Goal: Information Seeking & Learning: Learn about a topic

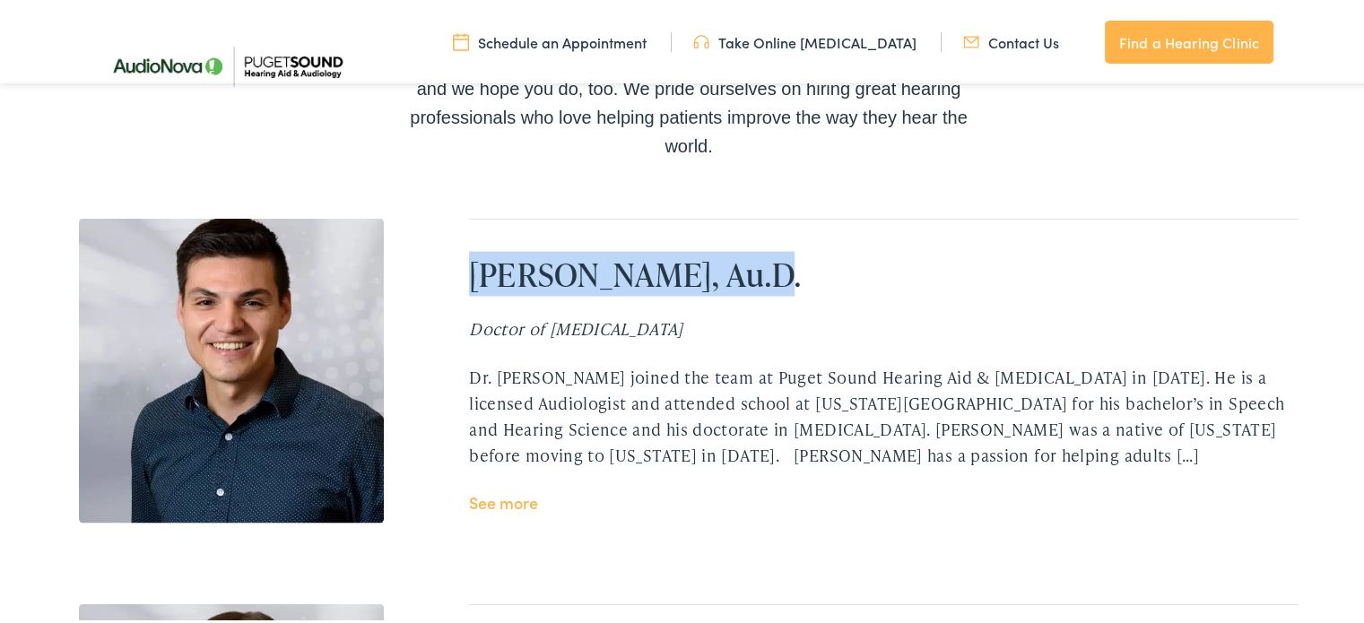
drag, startPoint x: 464, startPoint y: 257, endPoint x: 720, endPoint y: 257, distance: 256.4
click at [720, 257] on h2 "Joel Jackson, Au.D." at bounding box center [883, 272] width 829 height 39
copy h2 "Joel Jackson, Au.D."
click at [767, 444] on div "Dr. Joel Jackson joined the team at Puget Sound Hearing Aid & Audiology in 2021…" at bounding box center [883, 413] width 829 height 103
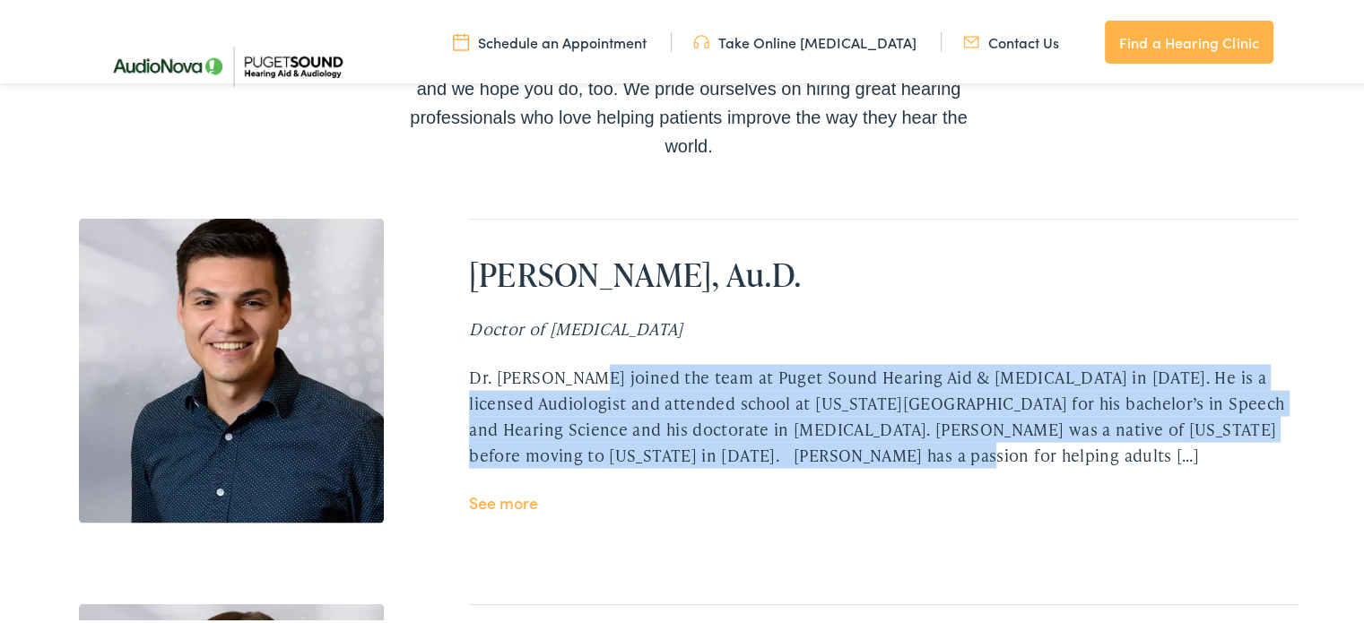
drag, startPoint x: 464, startPoint y: 369, endPoint x: 748, endPoint y: 440, distance: 293.1
click at [748, 440] on div "Dr. Joel Jackson joined the team at Puget Sound Hearing Aid & Audiology in 2021…" at bounding box center [883, 413] width 829 height 103
click at [520, 503] on link "See more" at bounding box center [503, 500] width 69 height 22
click at [527, 501] on link "See more" at bounding box center [503, 500] width 69 height 22
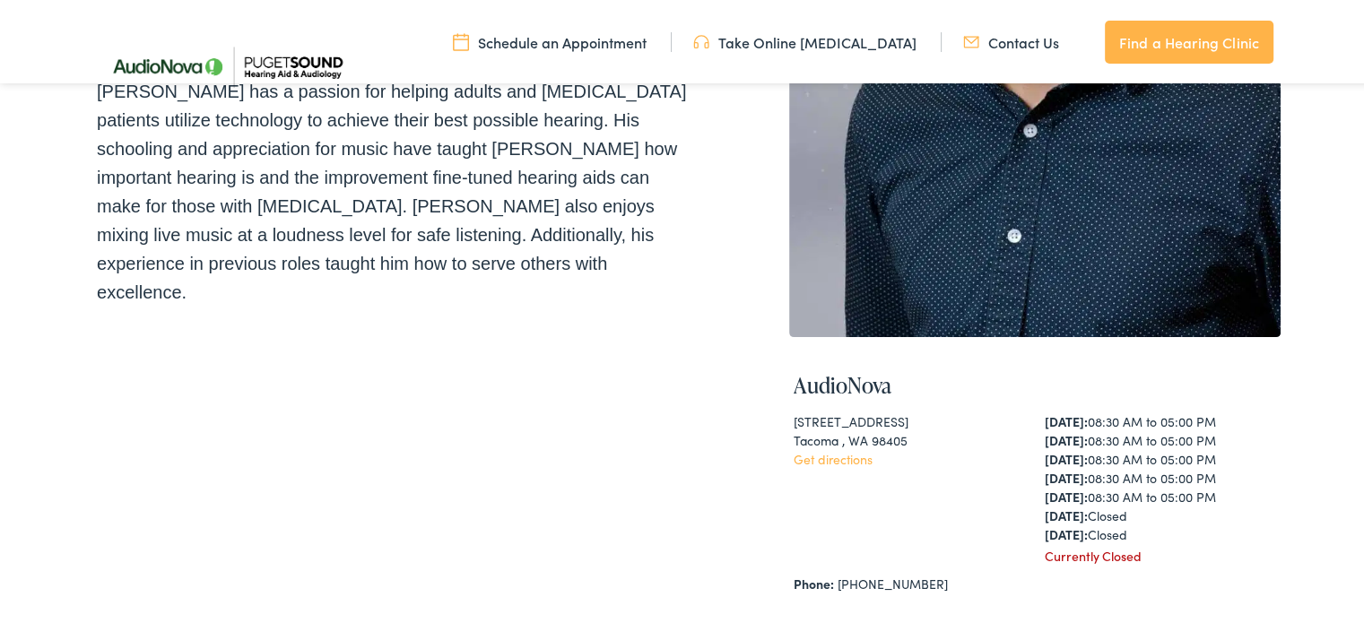
scroll to position [443, 0]
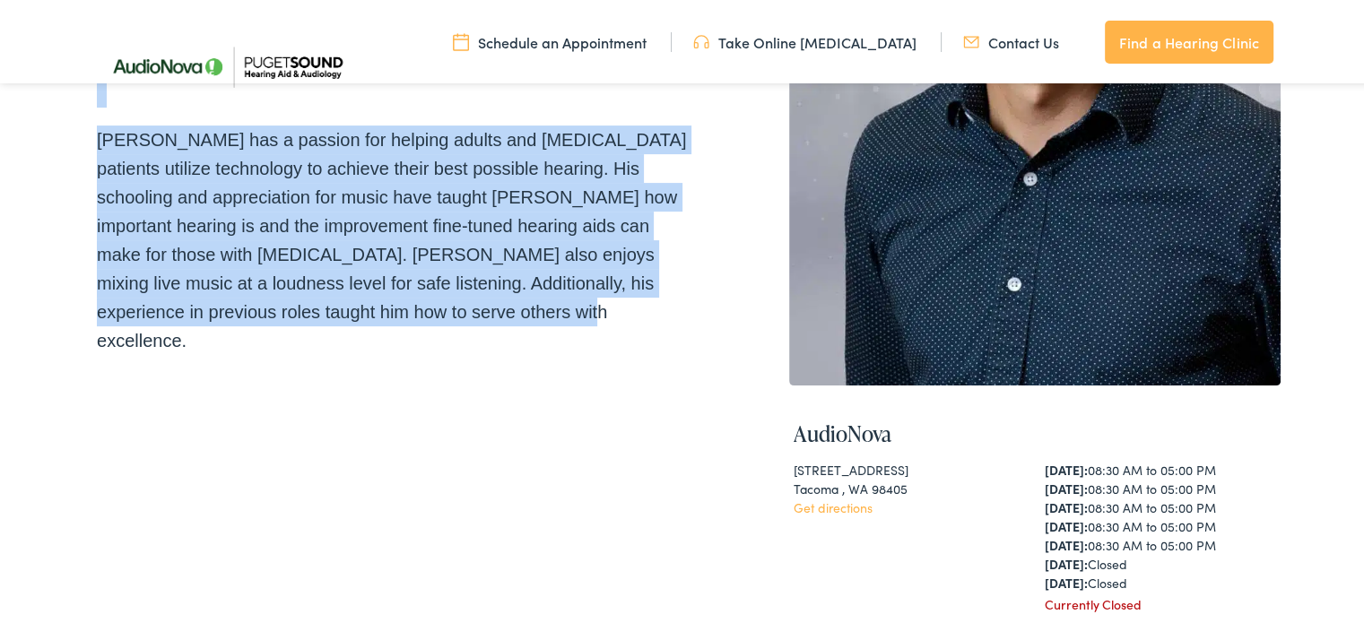
drag, startPoint x: 90, startPoint y: 345, endPoint x: 488, endPoint y: 285, distance: 402.6
click at [488, 285] on div "Dr. Joel Jackson joined the team at Puget Sound Hearing Aid & Audiology in 2021…" at bounding box center [393, 119] width 592 height 466
copy div "Dr. Joel Jackson joined the team at Puget Sound Hearing Aid & Audiology in 2021…"
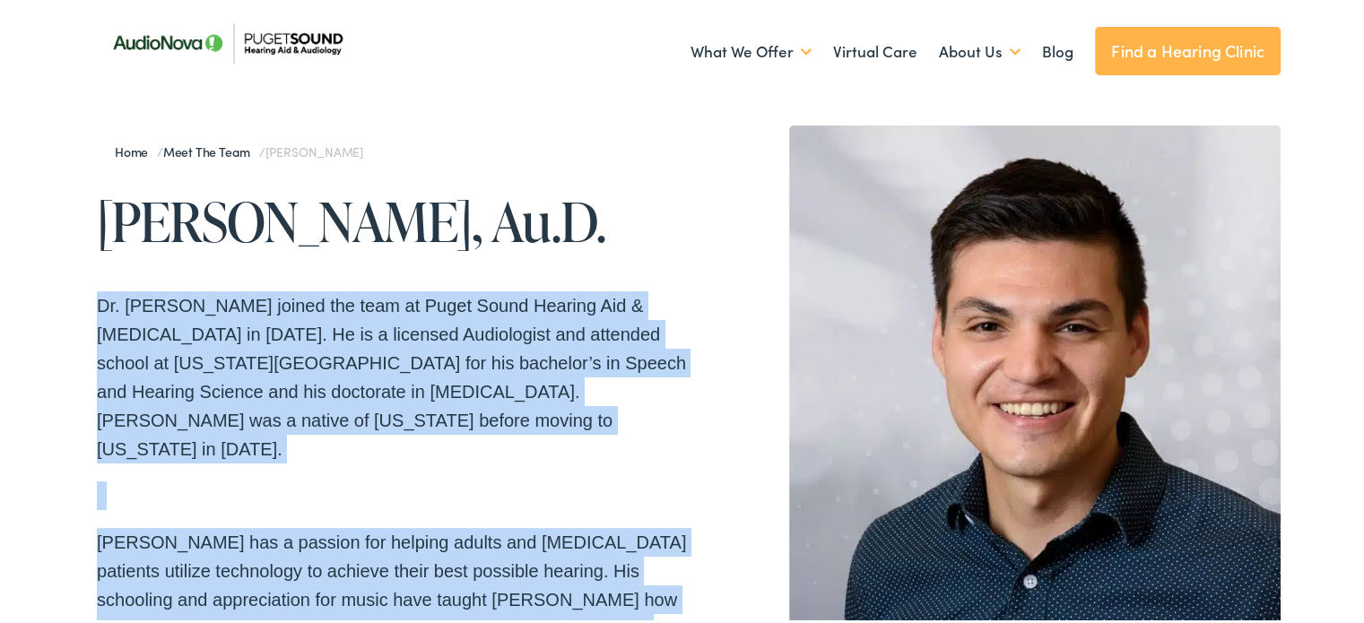
scroll to position [39, 0]
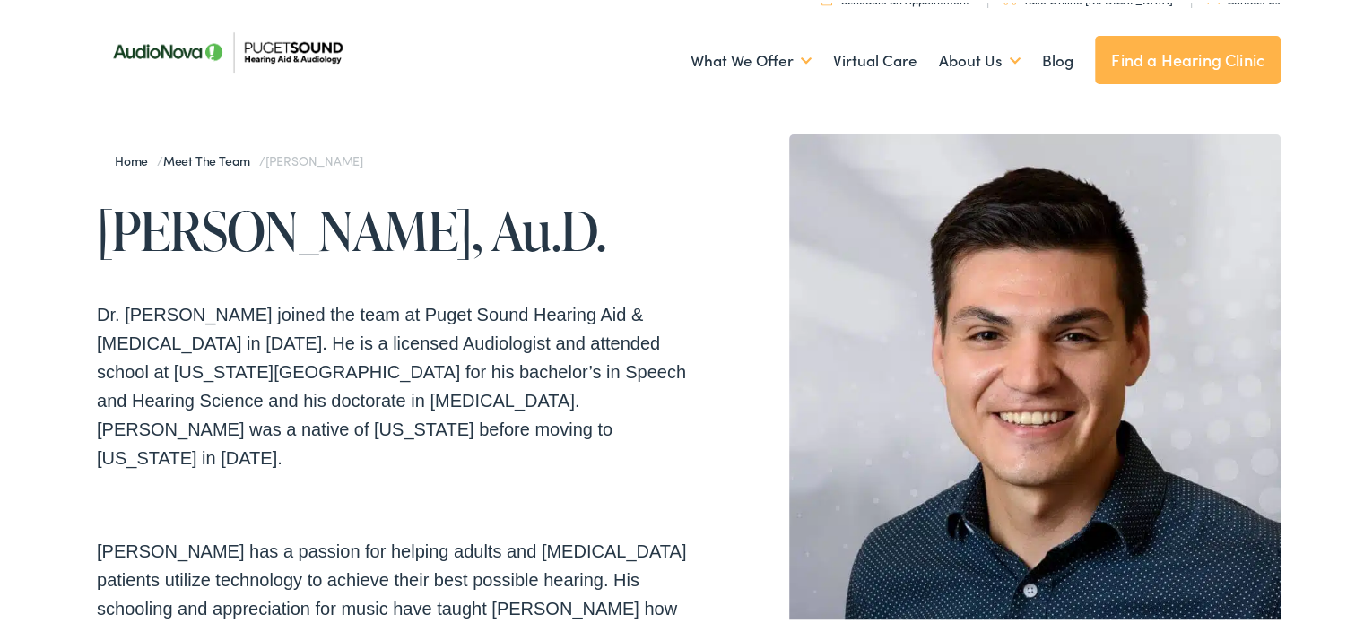
click at [560, 214] on h1 "Joel Jackson, Au.D." at bounding box center [393, 227] width 592 height 59
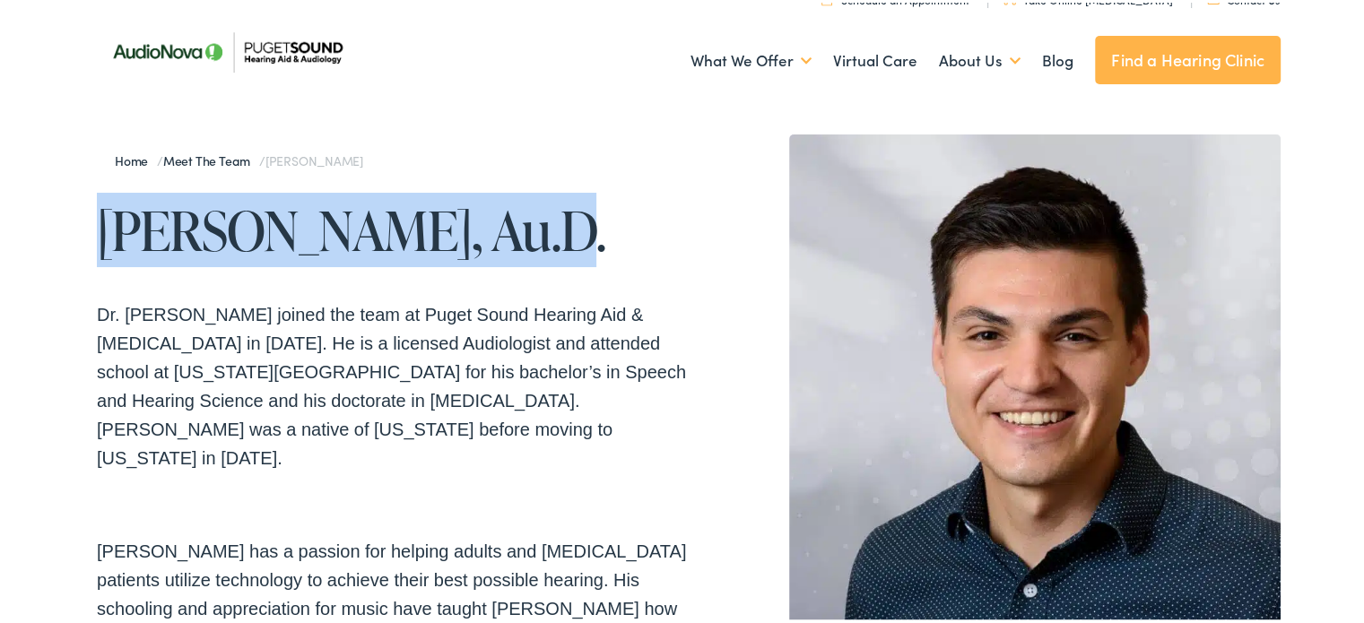
drag, startPoint x: 560, startPoint y: 214, endPoint x: 82, endPoint y: 221, distance: 477.9
copy h1 "Joel Jackson, Au.D."
click at [178, 157] on link "Meet the Team" at bounding box center [211, 158] width 96 height 18
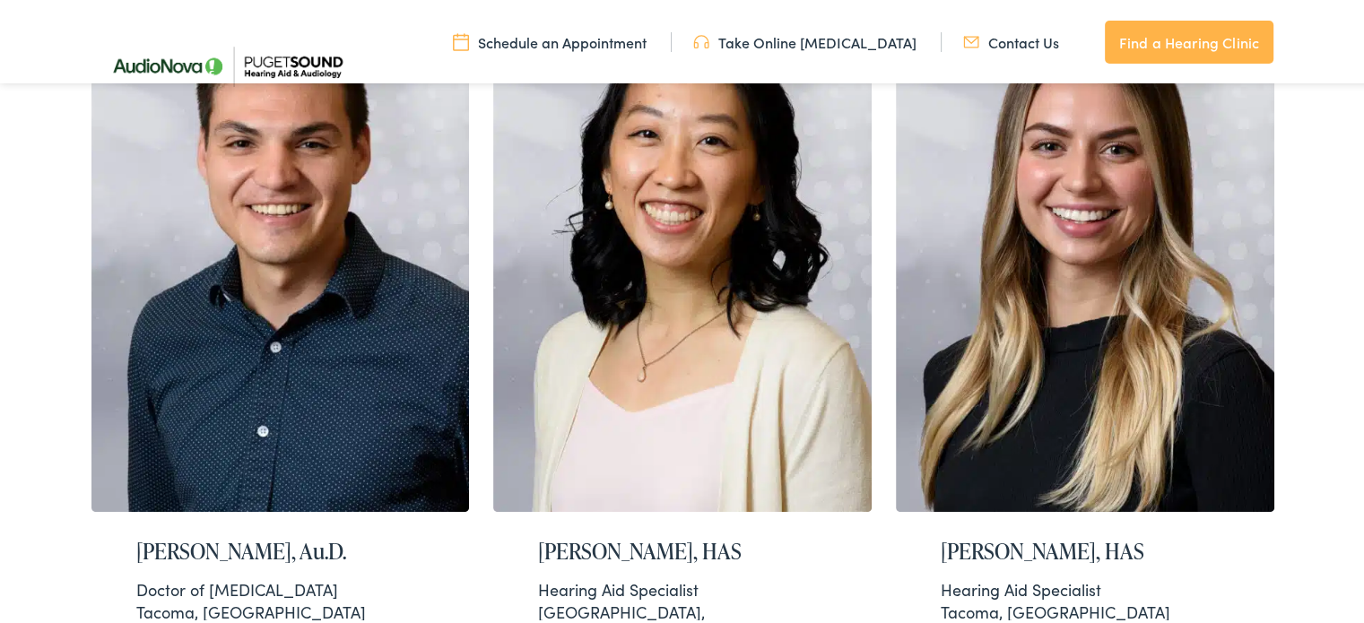
scroll to position [1305, 0]
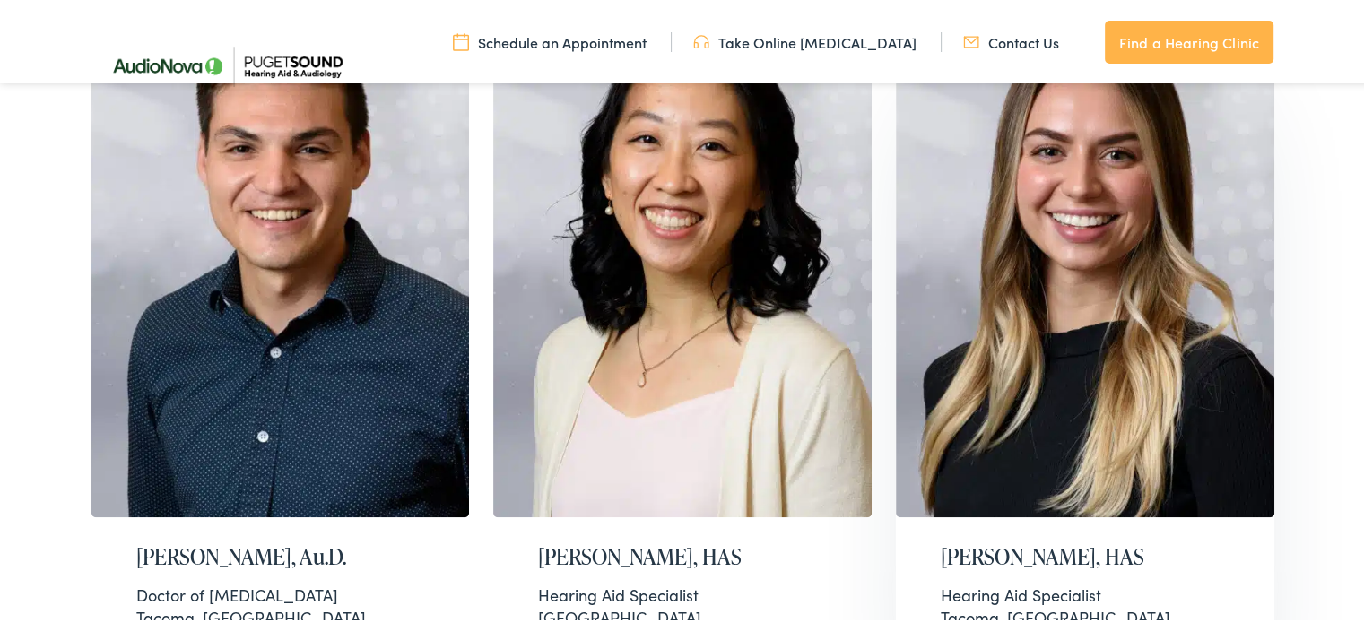
click at [941, 555] on h2 "[PERSON_NAME], HAS" at bounding box center [1085, 555] width 289 height 26
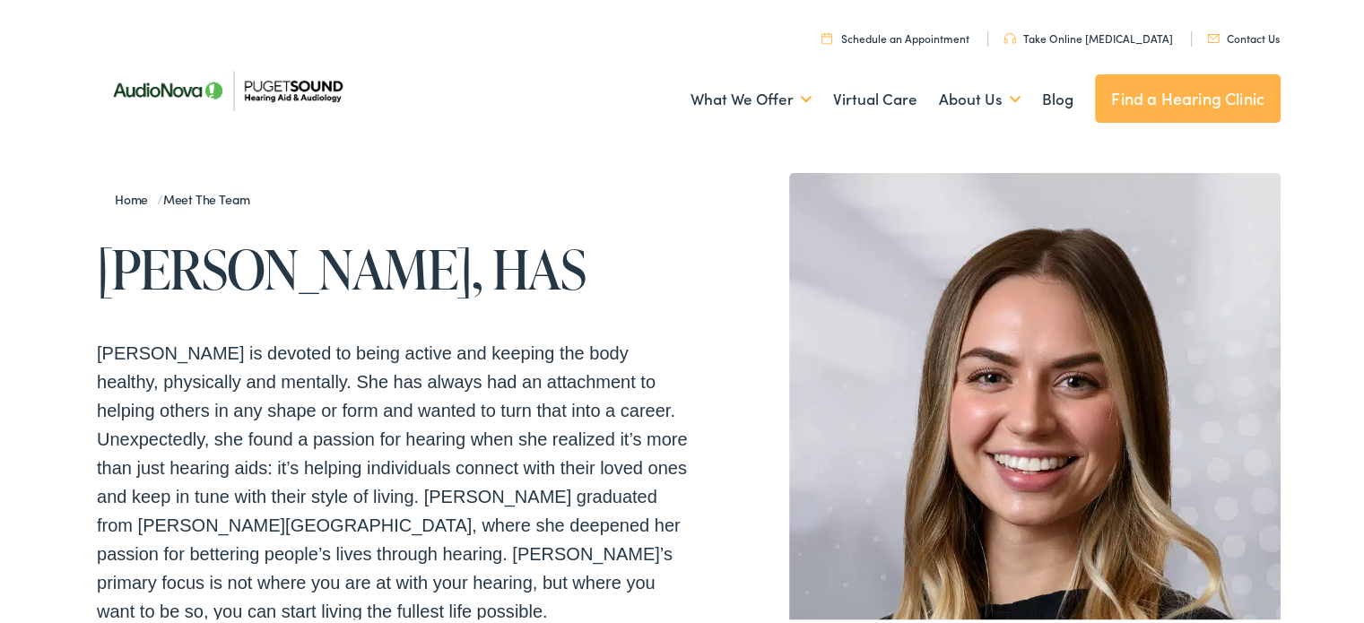
click at [97, 237] on h1 "Lauren Swanson, HAS" at bounding box center [393, 266] width 592 height 59
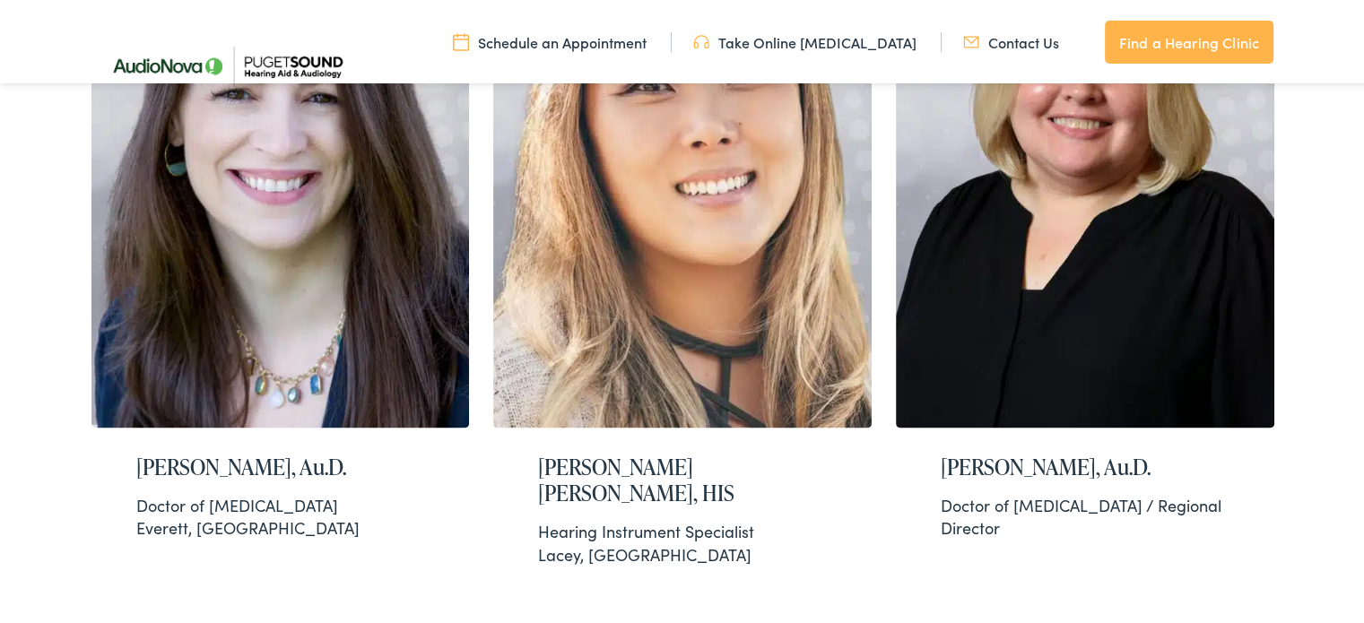
scroll to position [2877, 0]
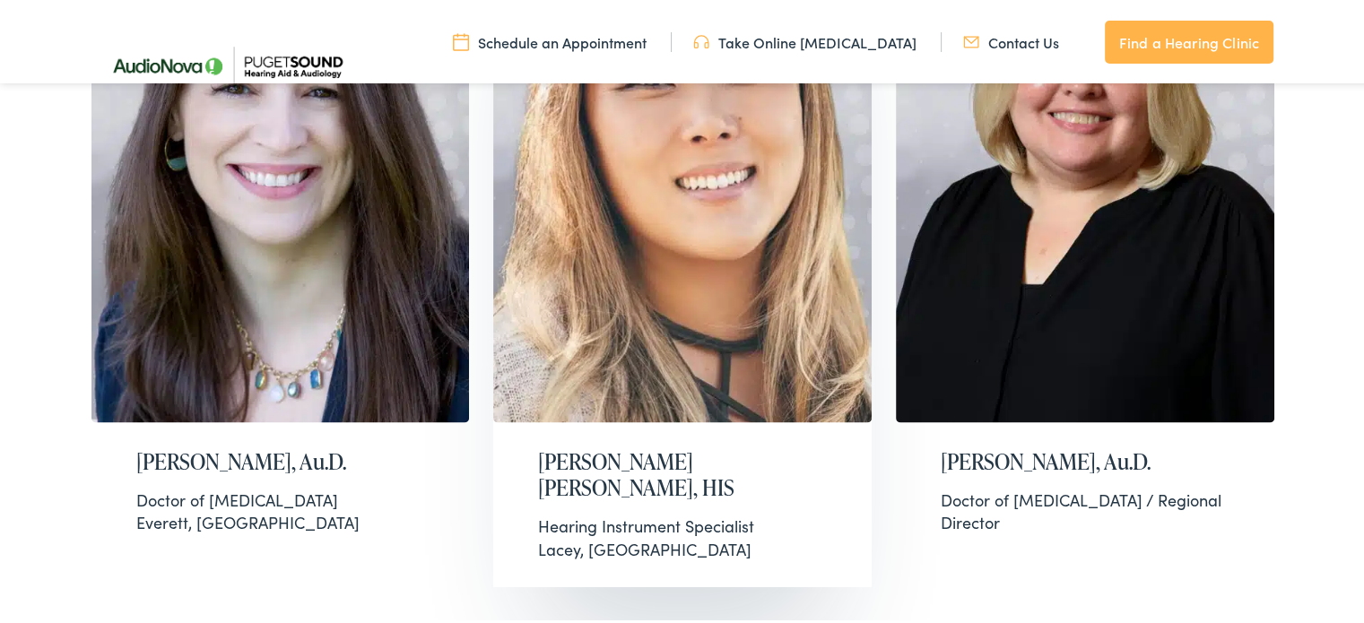
click at [538, 447] on h2 "Myhre Manning-Kniestedt, HIS" at bounding box center [682, 473] width 289 height 52
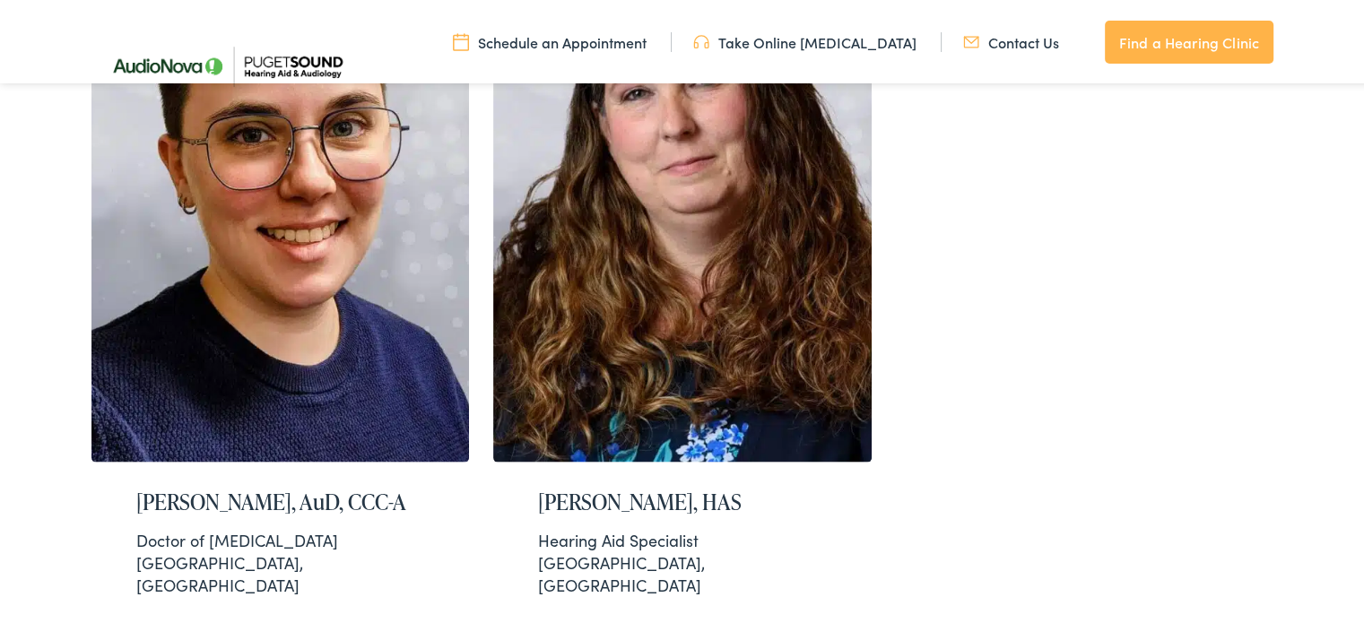
scroll to position [3607, 0]
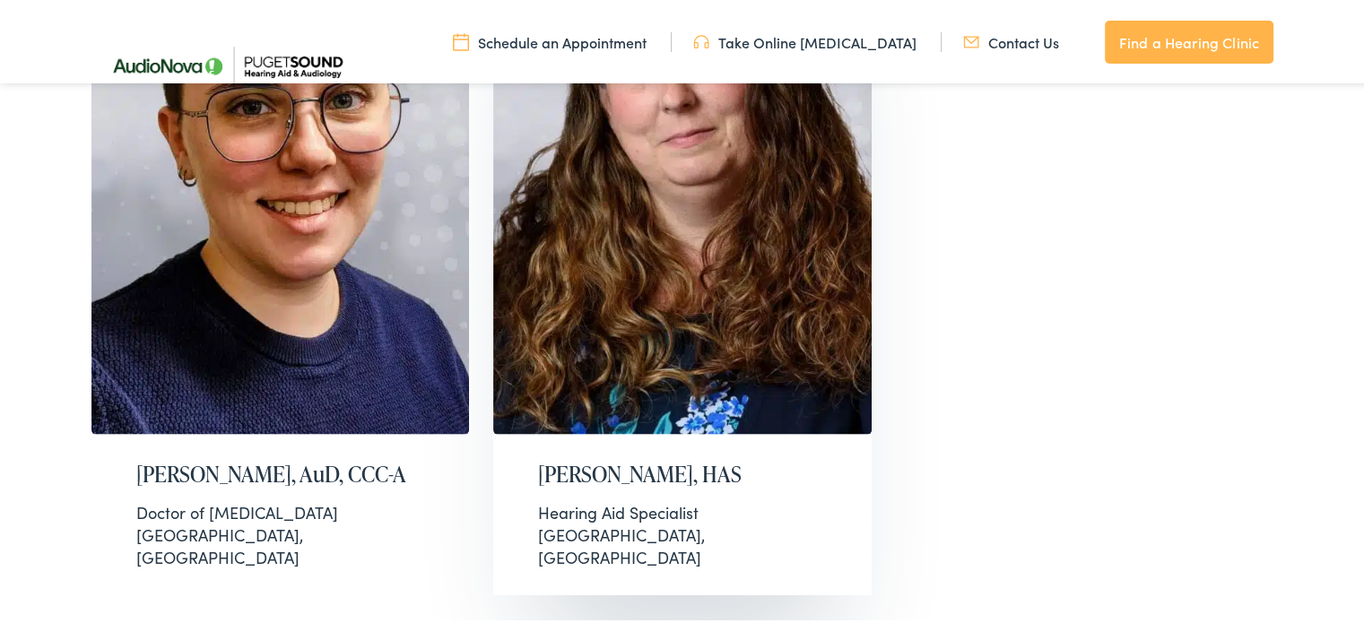
click at [668, 459] on h2 "Tammy Christensen, HAS" at bounding box center [682, 472] width 289 height 26
click at [568, 459] on h2 "Tammy Christensen, HAS" at bounding box center [682, 472] width 289 height 26
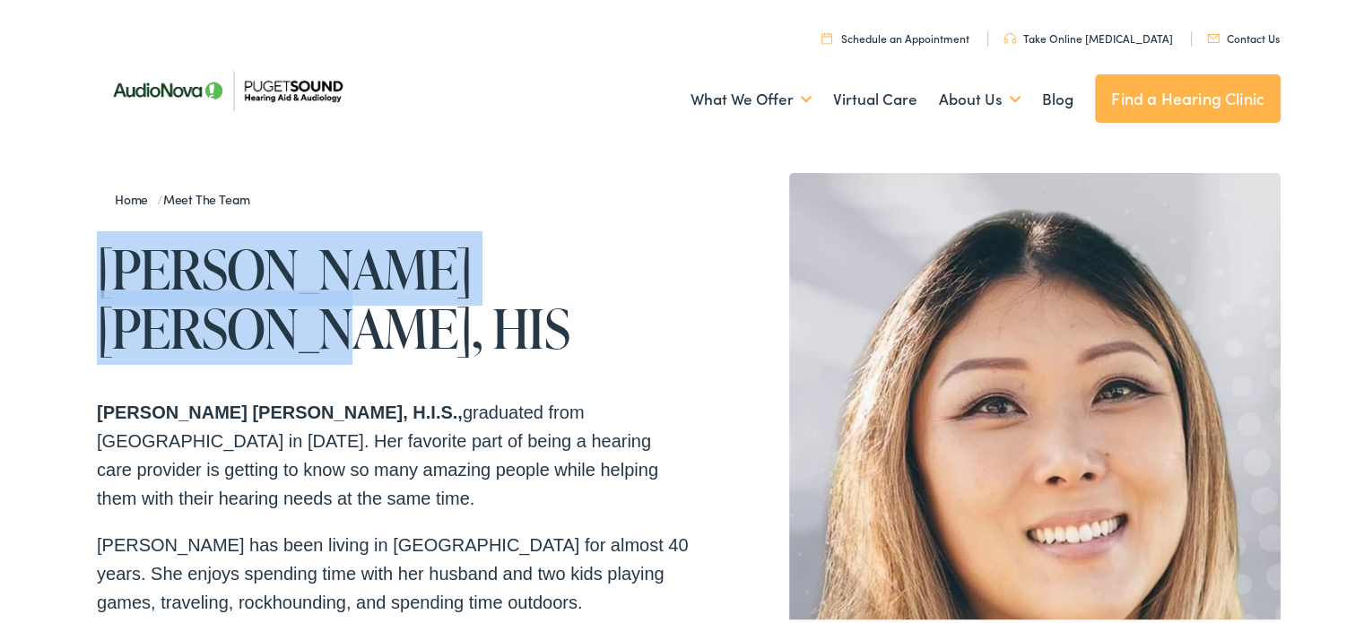
click at [649, 261] on h1 "Myhre Manning-Kniestedt, HIS" at bounding box center [393, 296] width 592 height 118
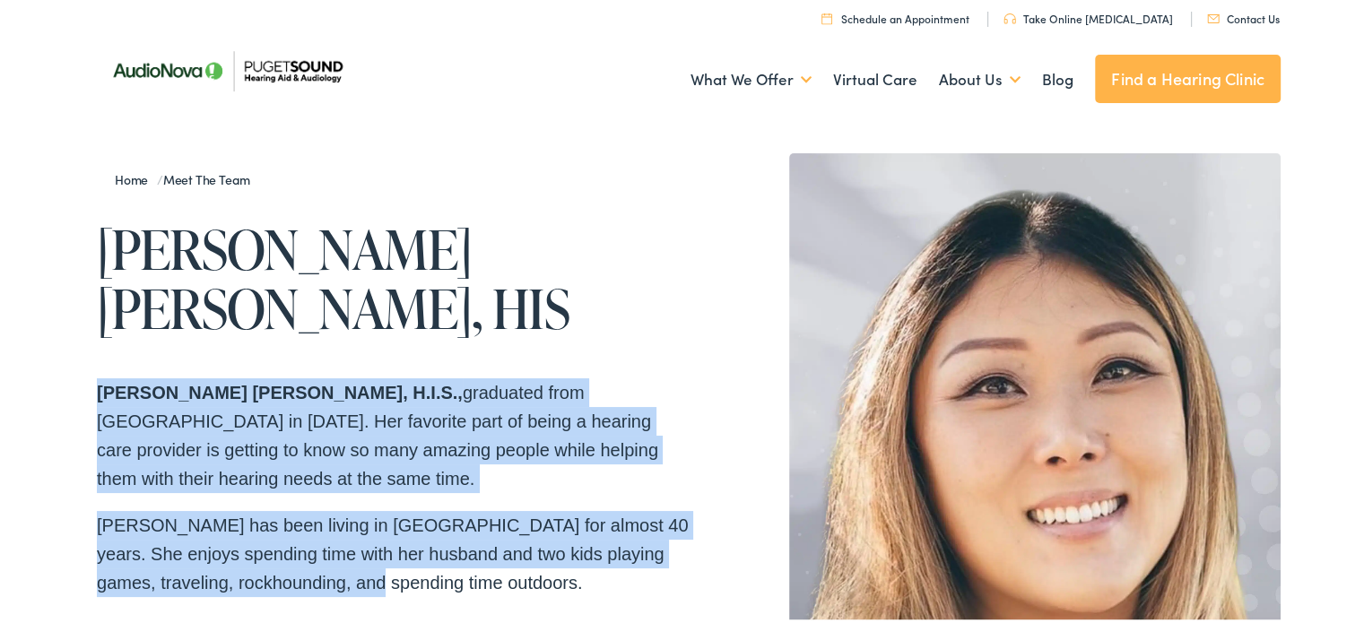
scroll to position [50, 0]
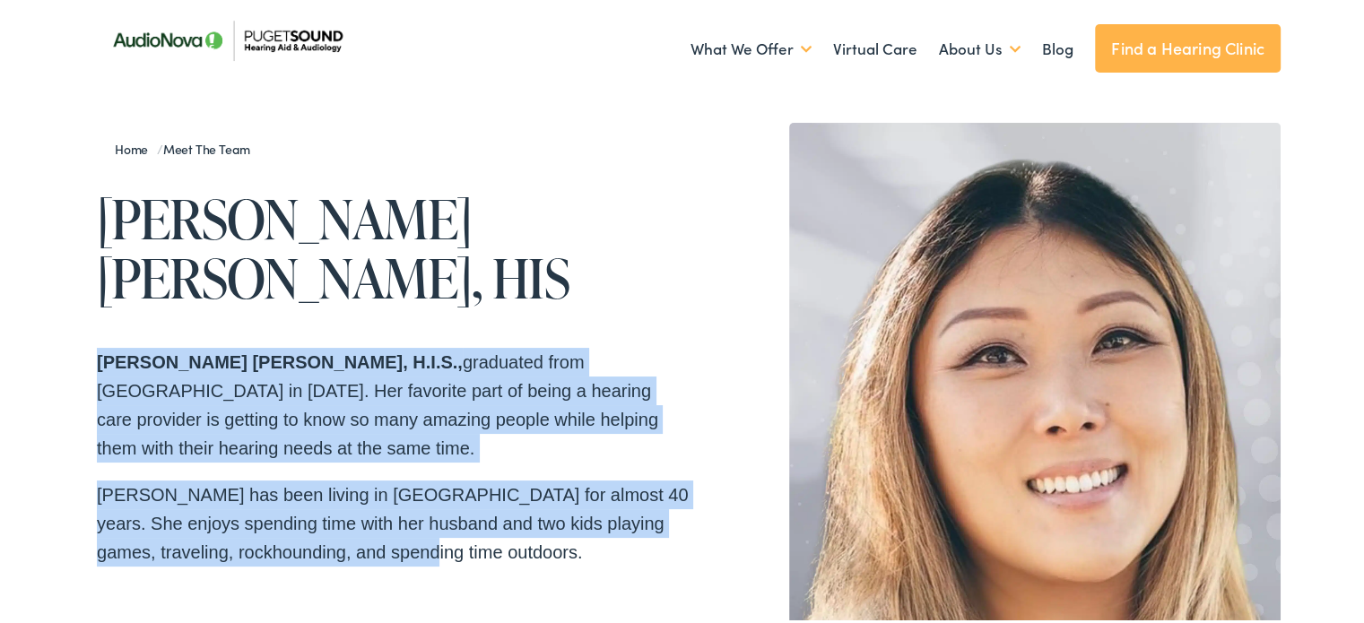
drag, startPoint x: 87, startPoint y: 410, endPoint x: 474, endPoint y: 564, distance: 416.9
copy div "Myhre Manning-Kniestedt, H.I.S., graduated from Spokane Falls Community College…"
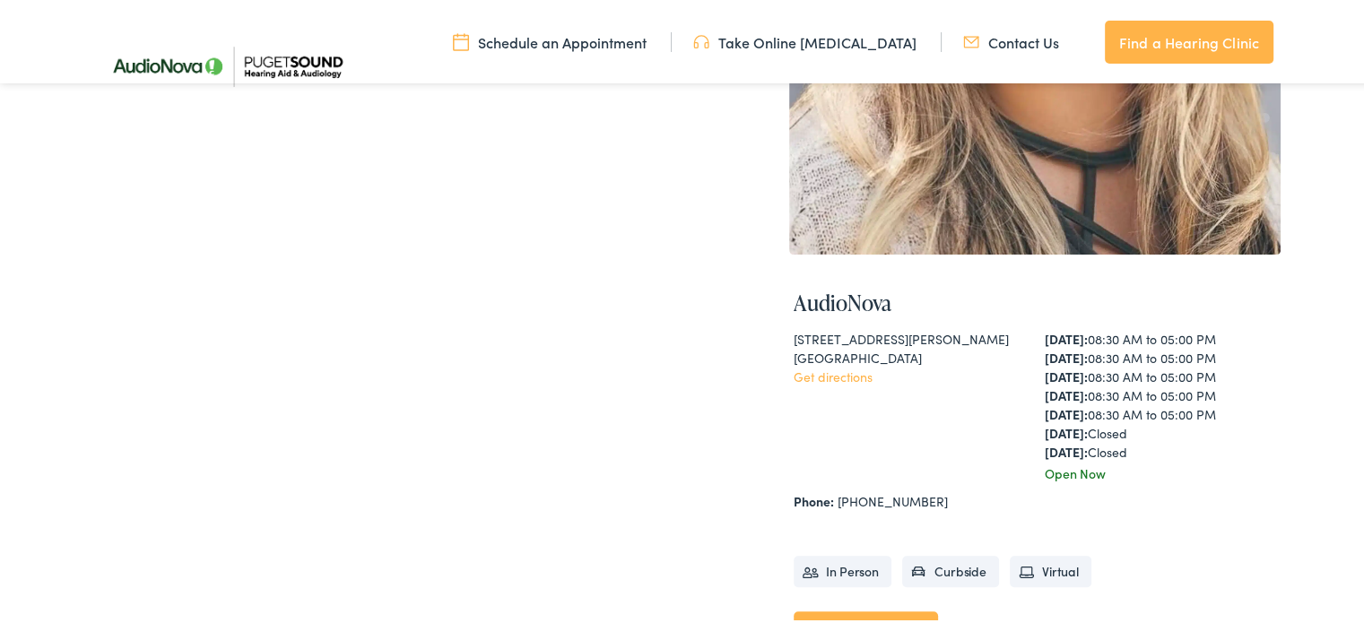
scroll to position [0, 0]
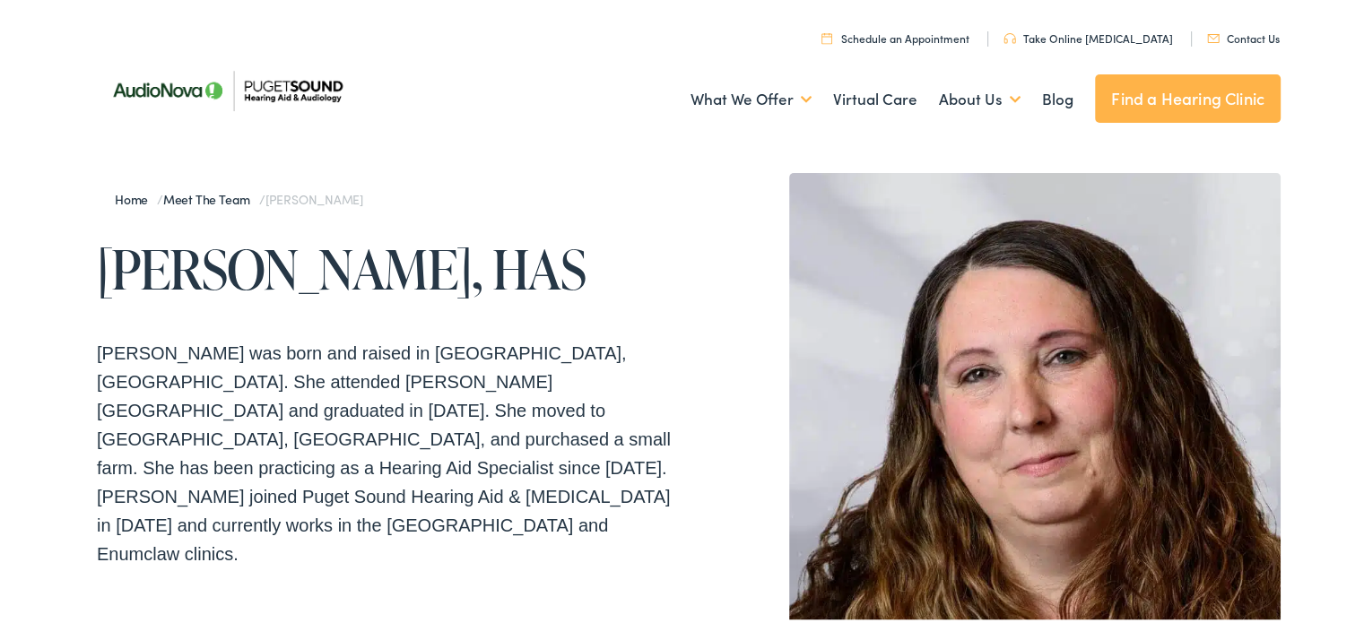
click at [97, 260] on h1 "[PERSON_NAME], HAS" at bounding box center [393, 266] width 592 height 59
drag, startPoint x: 94, startPoint y: 351, endPoint x: 163, endPoint y: 348, distance: 69.1
click at [163, 348] on p "[PERSON_NAME] was born and raised in [GEOGRAPHIC_DATA], [GEOGRAPHIC_DATA]. She …" at bounding box center [393, 451] width 592 height 230
drag, startPoint x: 91, startPoint y: 349, endPoint x: 251, endPoint y: 364, distance: 161.2
click at [251, 364] on p "[PERSON_NAME] was born and raised in [GEOGRAPHIC_DATA], [GEOGRAPHIC_DATA]. She …" at bounding box center [393, 451] width 592 height 230
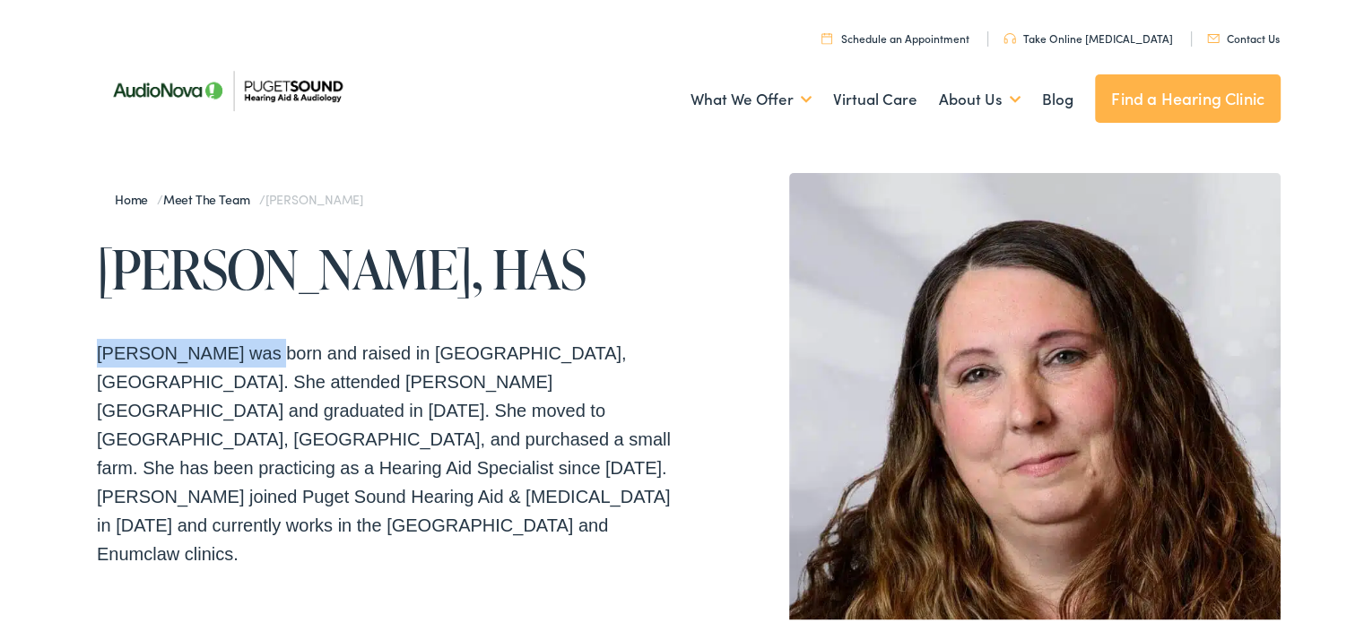
copy p "[PERSON_NAME]"
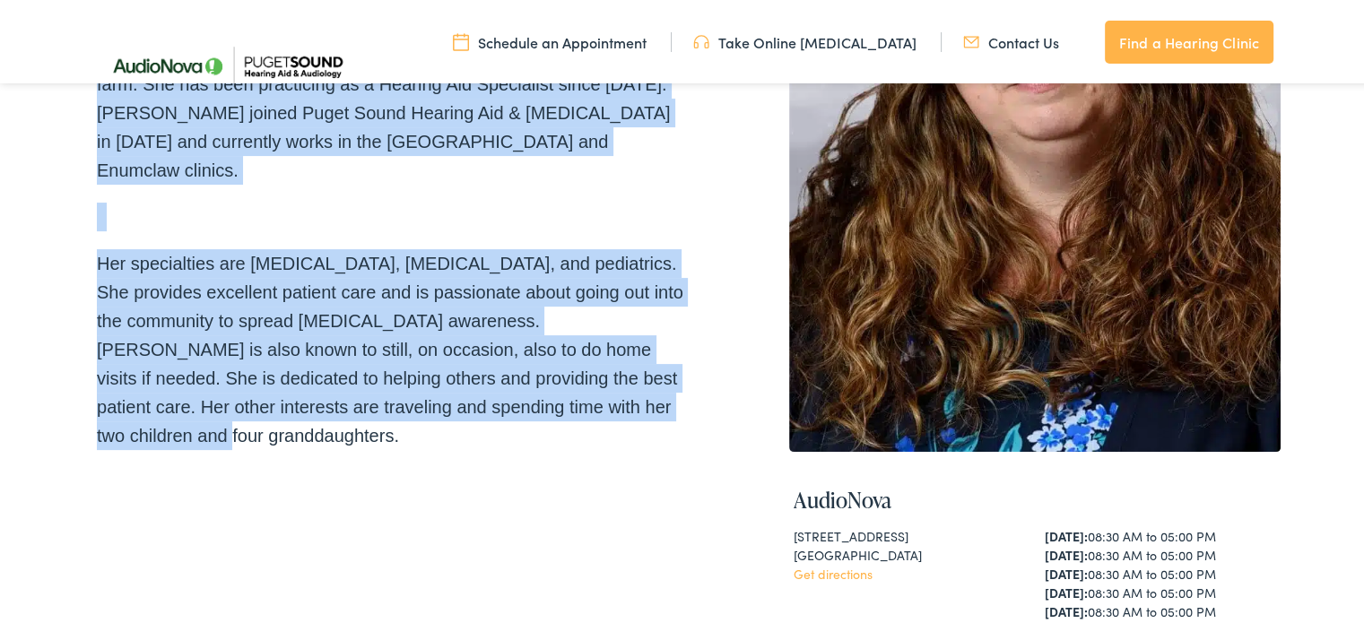
scroll to position [432, 0]
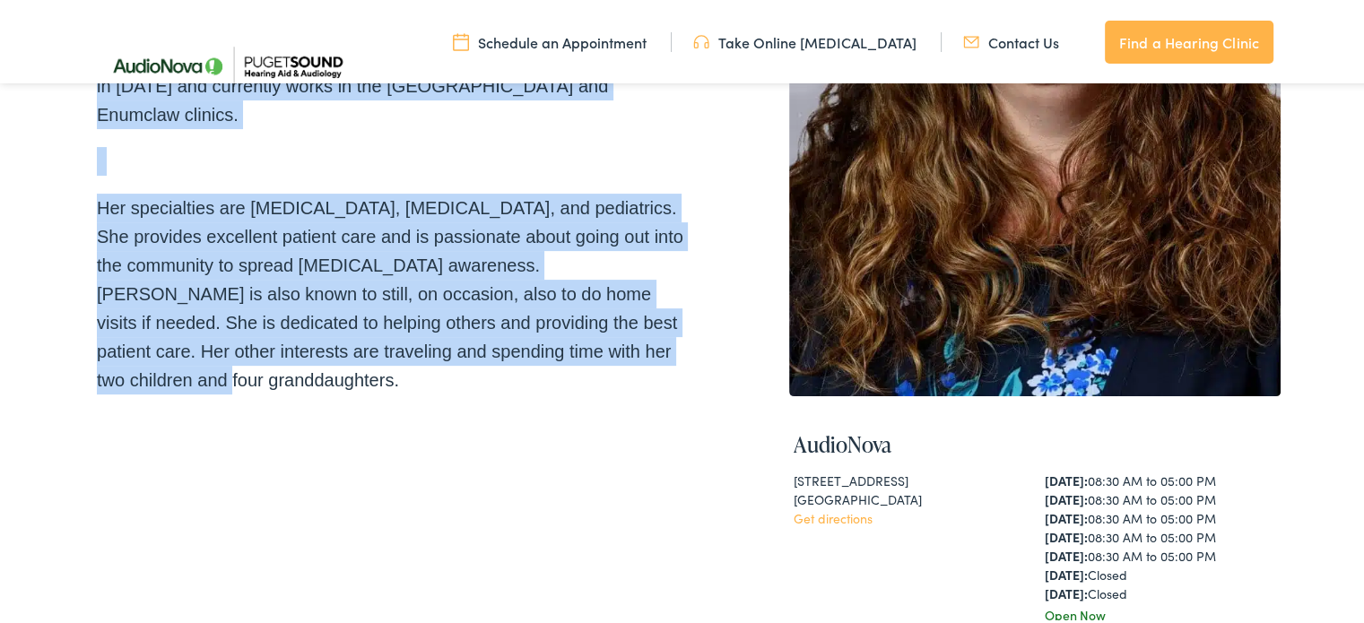
drag, startPoint x: 90, startPoint y: 345, endPoint x: 517, endPoint y: 414, distance: 433.2
click at [517, 414] on div "Home / Meet the Team / [PERSON_NAME] [PERSON_NAME], HAS [PERSON_NAME] was born …" at bounding box center [393, 294] width 592 height 1126
copy div "[PERSON_NAME] was born and raised in [GEOGRAPHIC_DATA], [GEOGRAPHIC_DATA]. She …"
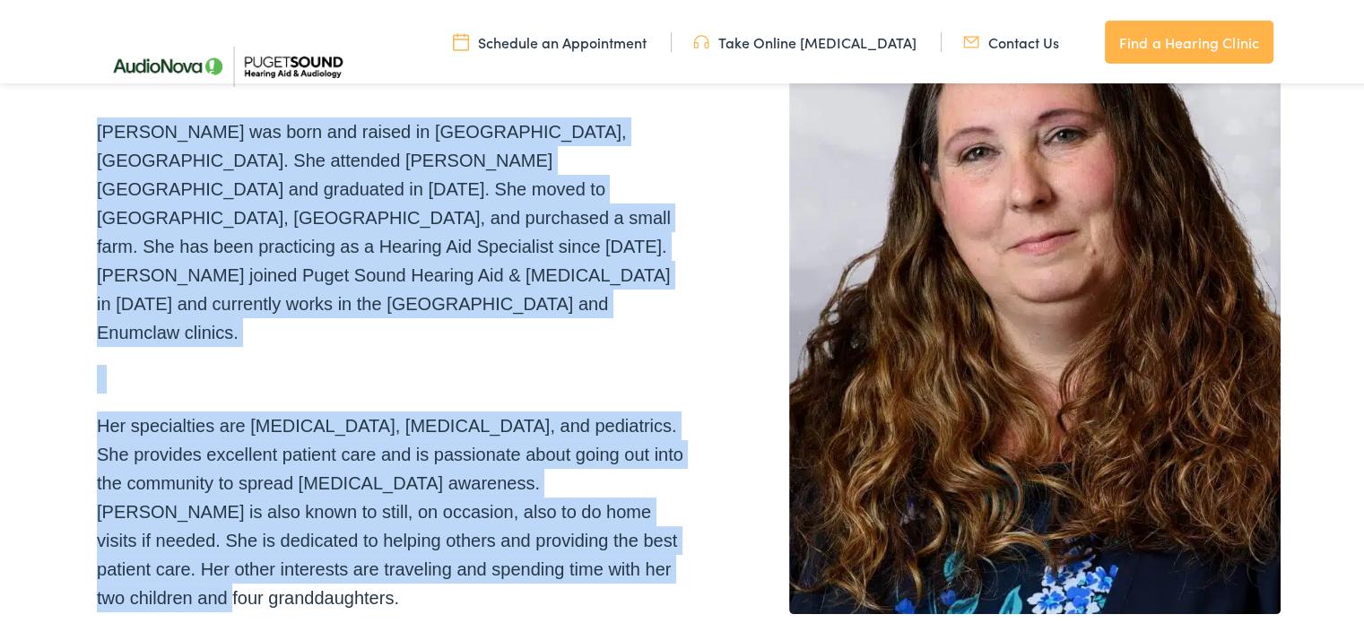
scroll to position [196, 0]
